Goal: Browse casually: Explore the website without a specific task or goal

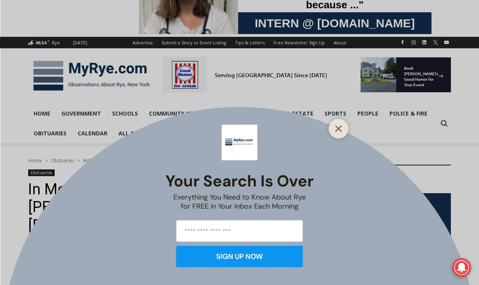
scroll to position [72, 0]
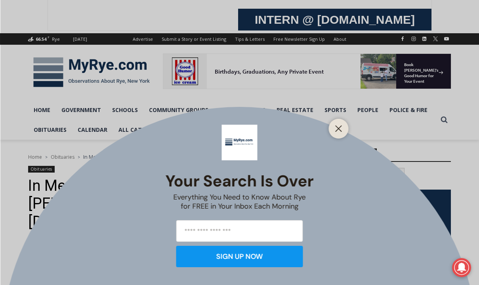
click at [330, 130] on div at bounding box center [339, 129] width 20 height 20
click at [334, 132] on button "Close" at bounding box center [338, 128] width 11 height 11
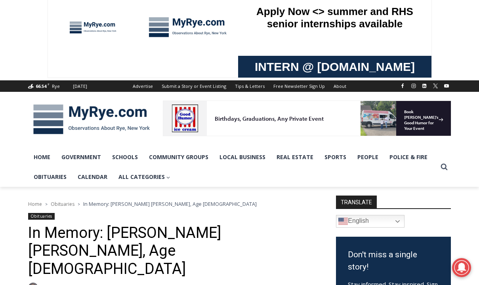
scroll to position [0, 0]
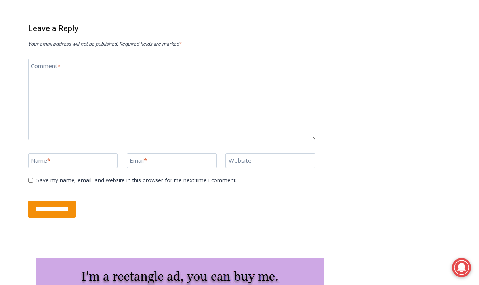
scroll to position [1641, 0]
